Goal: Register for event/course

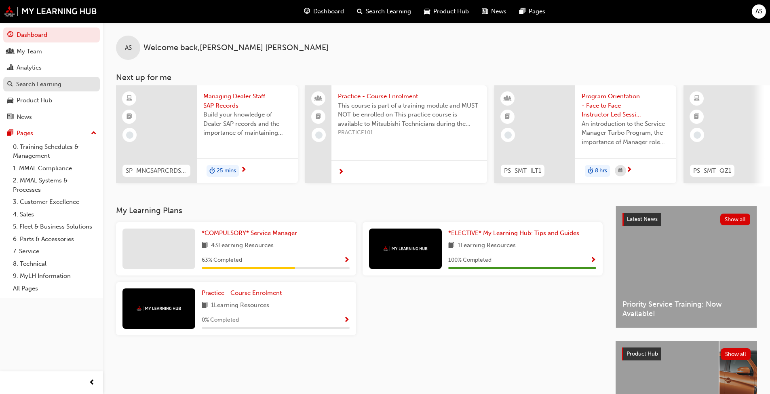
click at [38, 87] on div "Search Learning" at bounding box center [38, 84] width 45 height 9
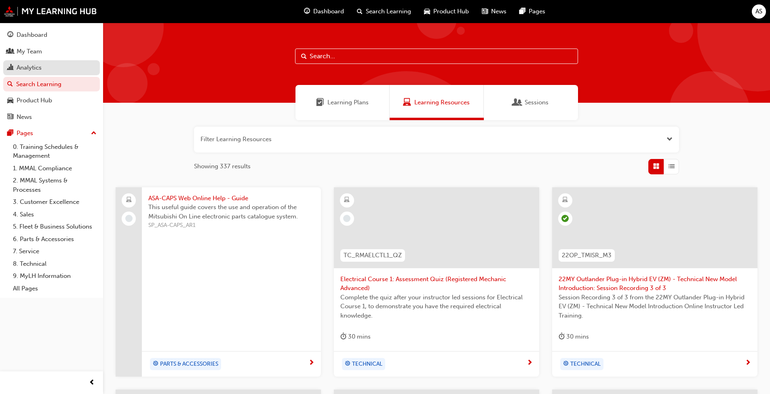
click at [29, 70] on div "Analytics" at bounding box center [29, 67] width 25 height 9
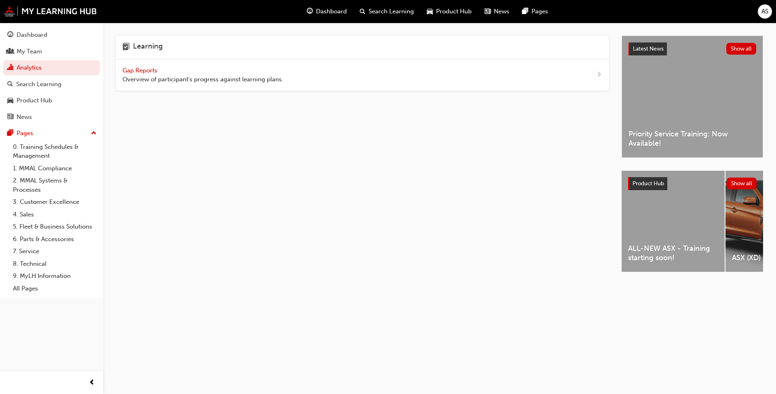
click at [141, 69] on span "Gap Reports" at bounding box center [140, 70] width 36 height 7
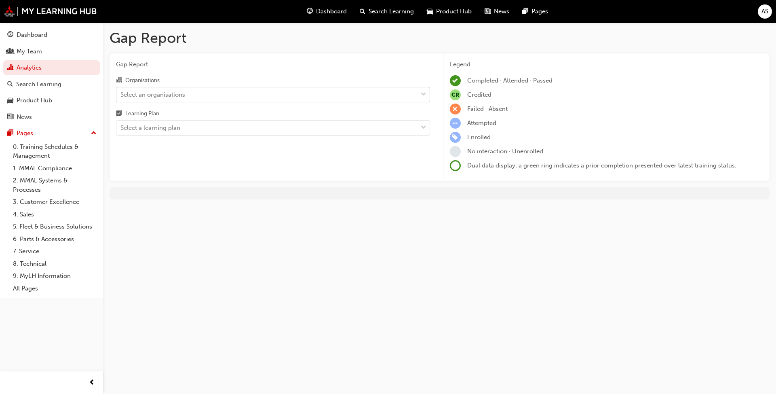
click at [422, 95] on span "down-icon" at bounding box center [424, 94] width 6 height 11
click at [121, 95] on input "Organisations Select an organisations" at bounding box center [120, 94] width 1 height 7
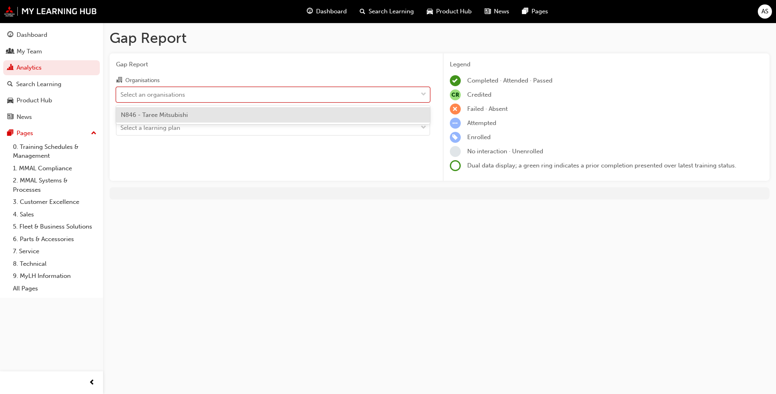
click at [405, 120] on div "N846 - Taree Mitsubishi" at bounding box center [273, 115] width 314 height 16
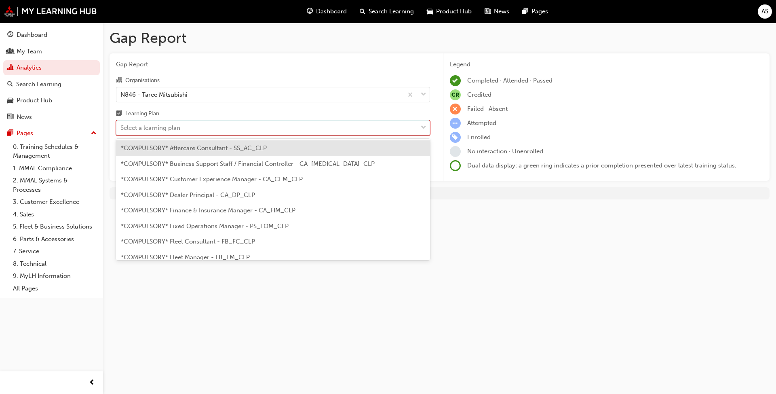
click at [343, 129] on div "Select a learning plan" at bounding box center [266, 128] width 301 height 14
click at [121, 129] on input "Learning Plan option *COMPULSORY* Aftercare Consultant - SS_AC_CLP focused, 1 o…" at bounding box center [120, 127] width 1 height 7
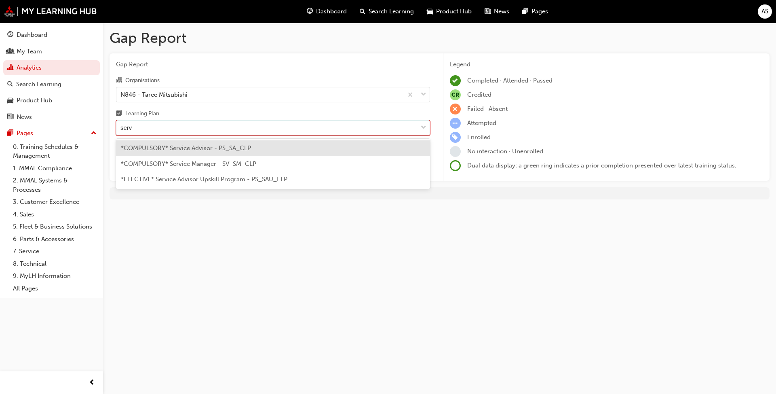
type input "servi"
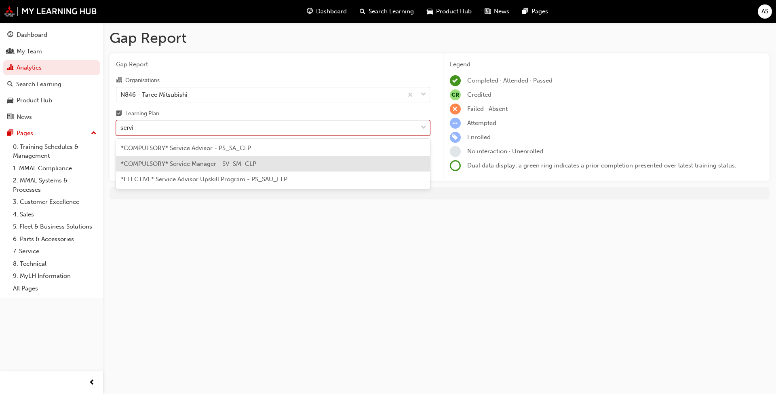
click at [238, 164] on span "*COMPULSORY* Service Manager - SV_SM_CLP" at bounding box center [188, 163] width 135 height 7
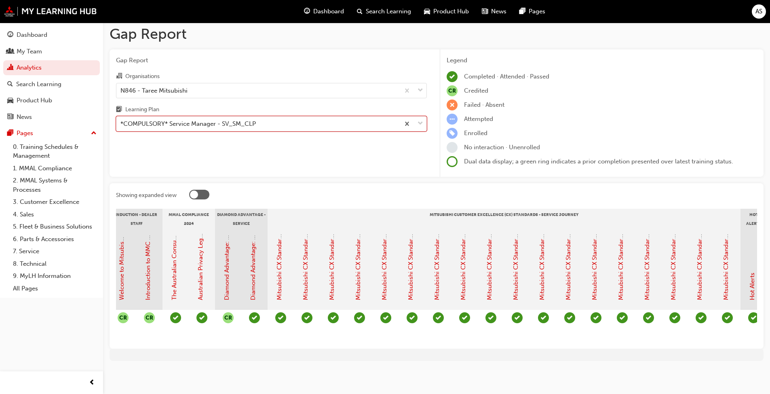
scroll to position [0, 100]
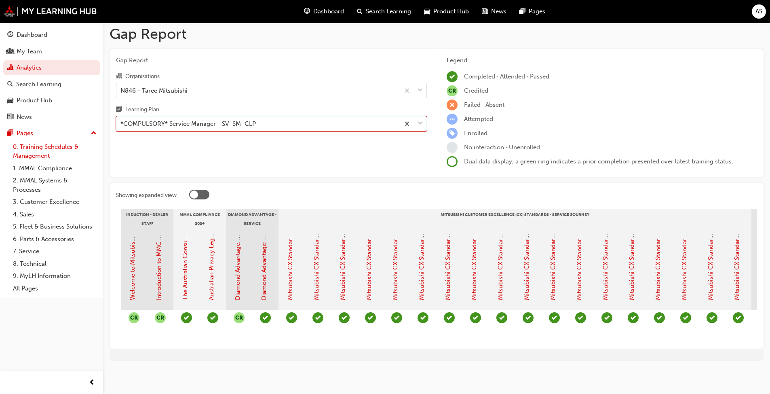
click at [30, 150] on link "0. Training Schedules & Management" at bounding box center [55, 151] width 90 height 21
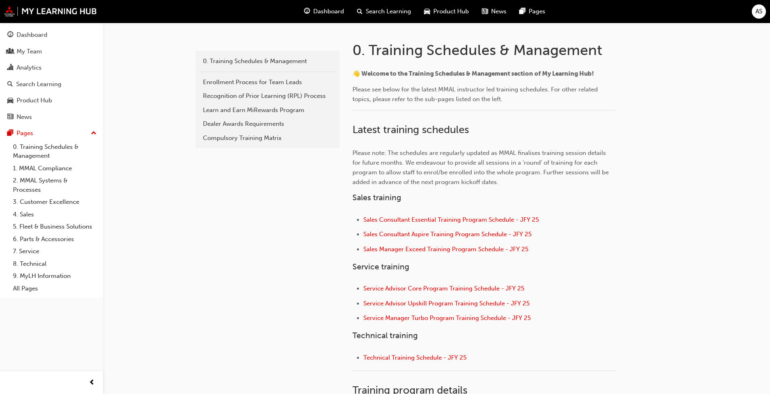
scroll to position [162, 0]
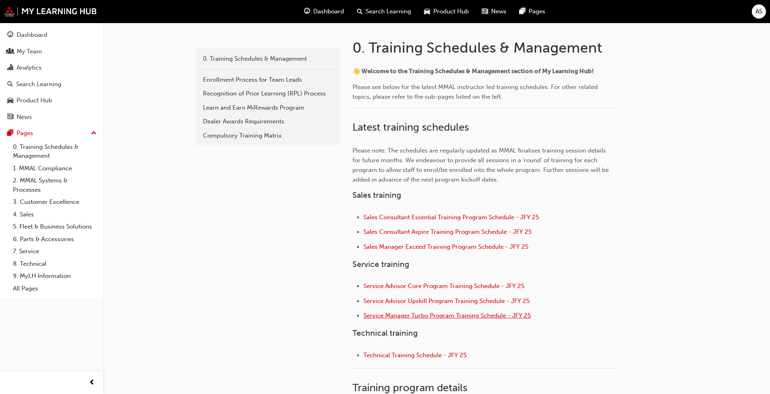
click at [424, 314] on span "Service Manager Turbo Program Training Schedule - JFY 25" at bounding box center [446, 315] width 167 height 7
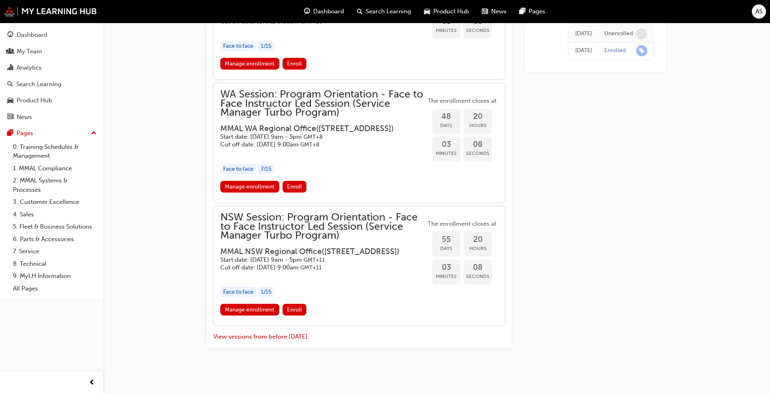
scroll to position [1138, 0]
click at [296, 311] on span "Enroll" at bounding box center [294, 309] width 15 height 7
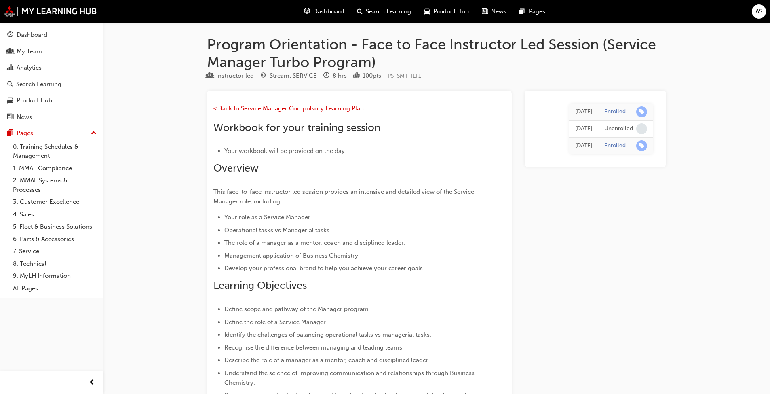
scroll to position [40, 0]
